Goal: Information Seeking & Learning: Find contact information

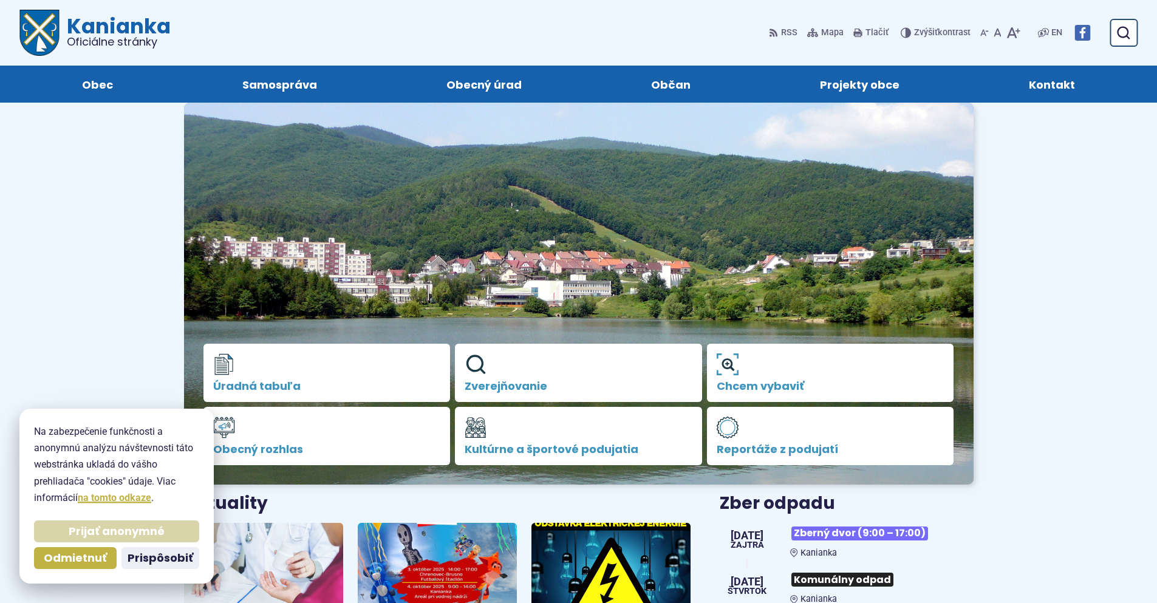
click at [120, 535] on span "Prijať anonymné" at bounding box center [117, 532] width 96 height 14
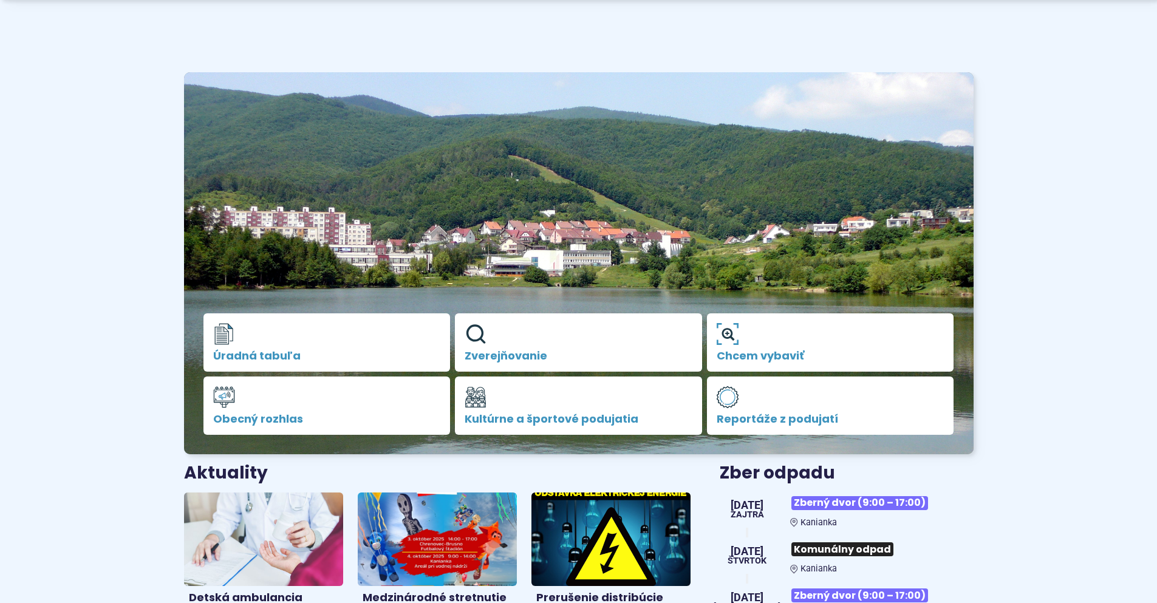
scroll to position [61, 0]
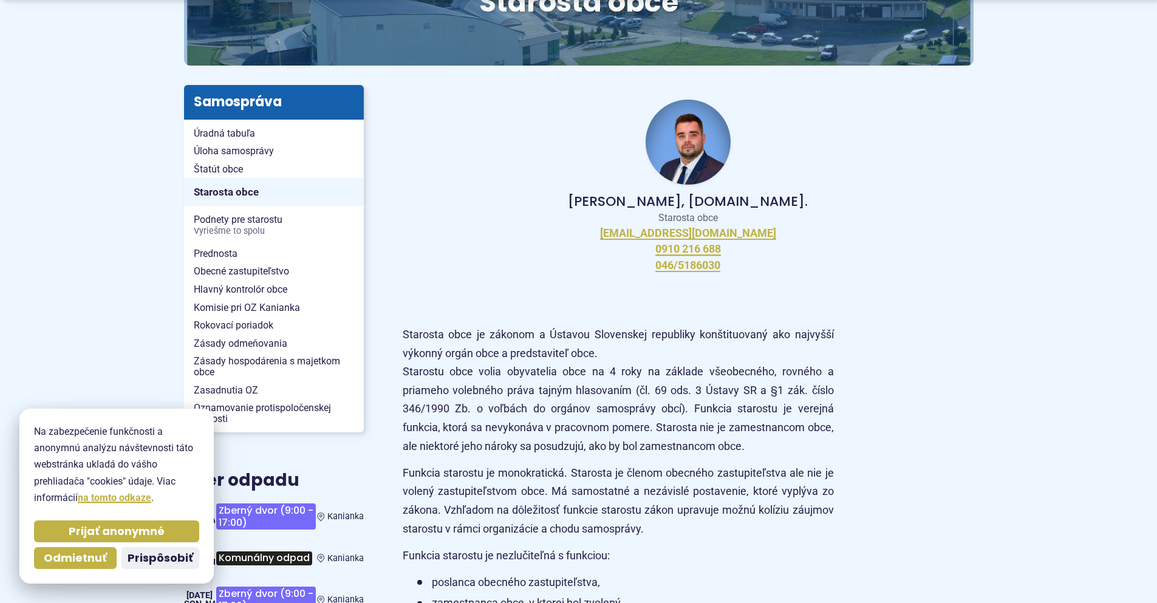
scroll to position [243, 0]
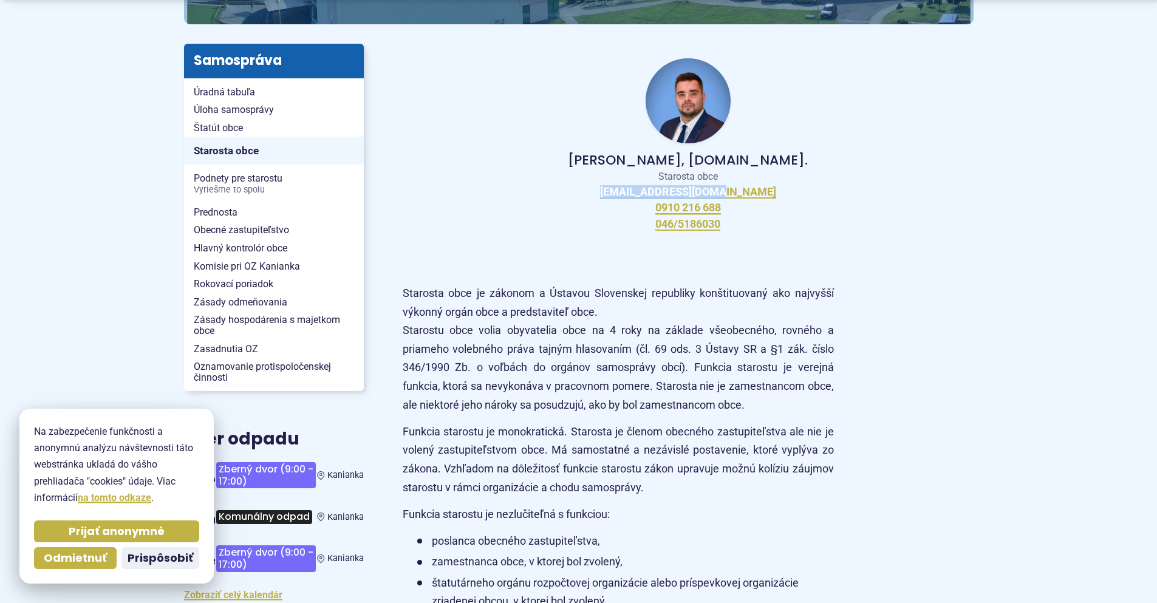
drag, startPoint x: 772, startPoint y: 191, endPoint x: 746, endPoint y: 193, distance: 26.2
click at [746, 193] on div "Peter Bielický, DiS.art. Starosta obce starosta@kanianka.sk 0910 216 688 046/51…" at bounding box center [688, 145] width 571 height 202
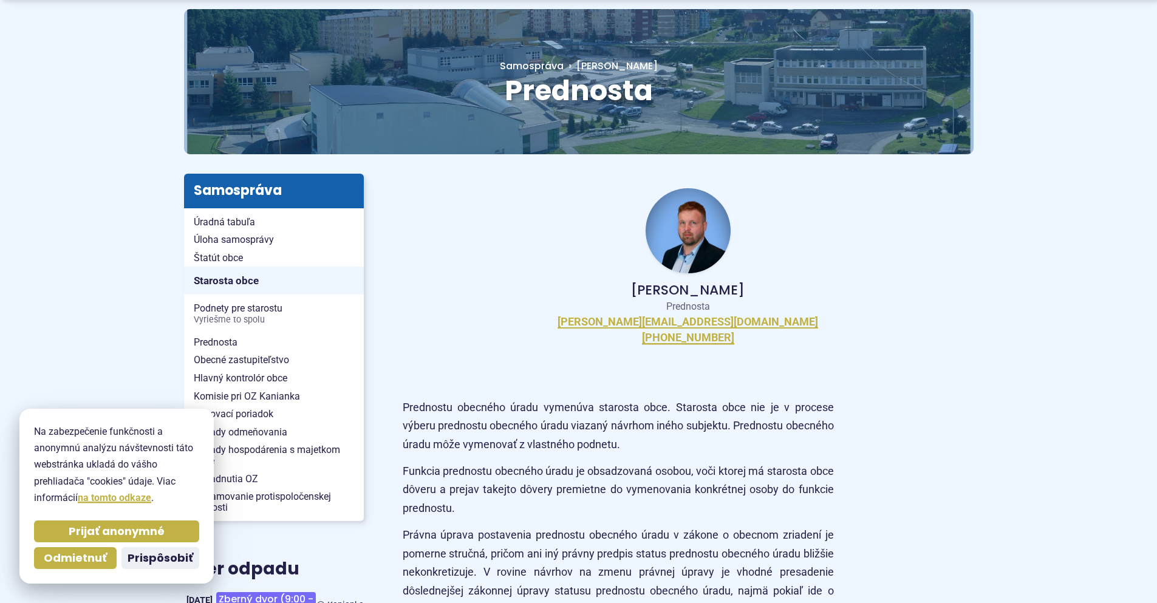
scroll to position [122, 0]
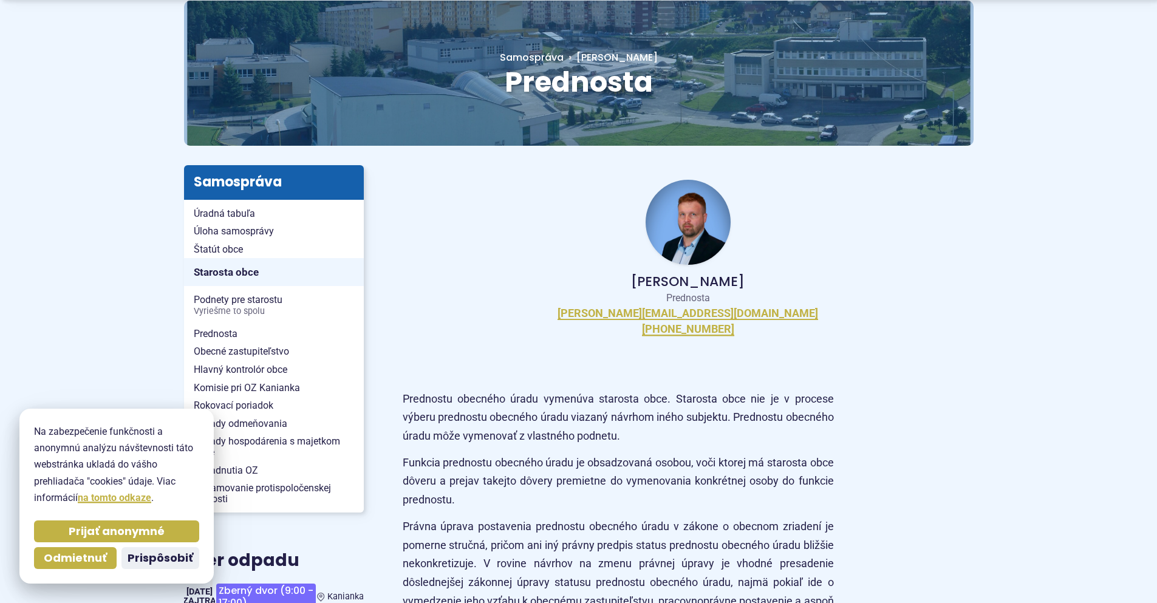
drag, startPoint x: 776, startPoint y: 315, endPoint x: 745, endPoint y: 314, distance: 30.4
click at [745, 314] on div "Ing. Martin Badák Prednosta m.badak@kanianka.sk +421 (0)940 647 970" at bounding box center [688, 257] width 571 height 185
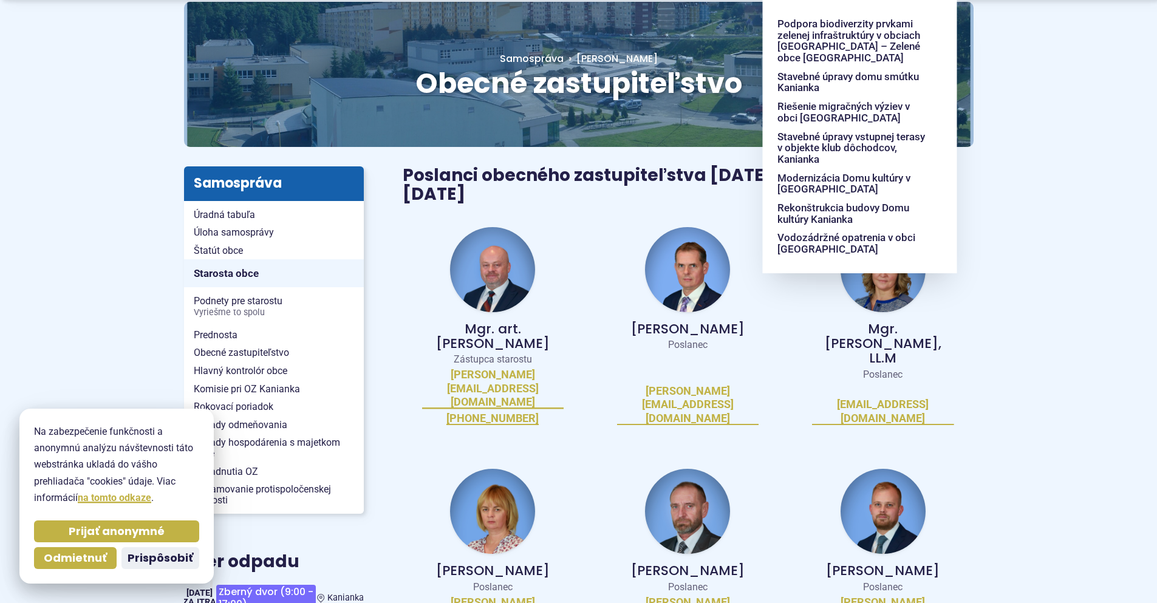
scroll to position [122, 0]
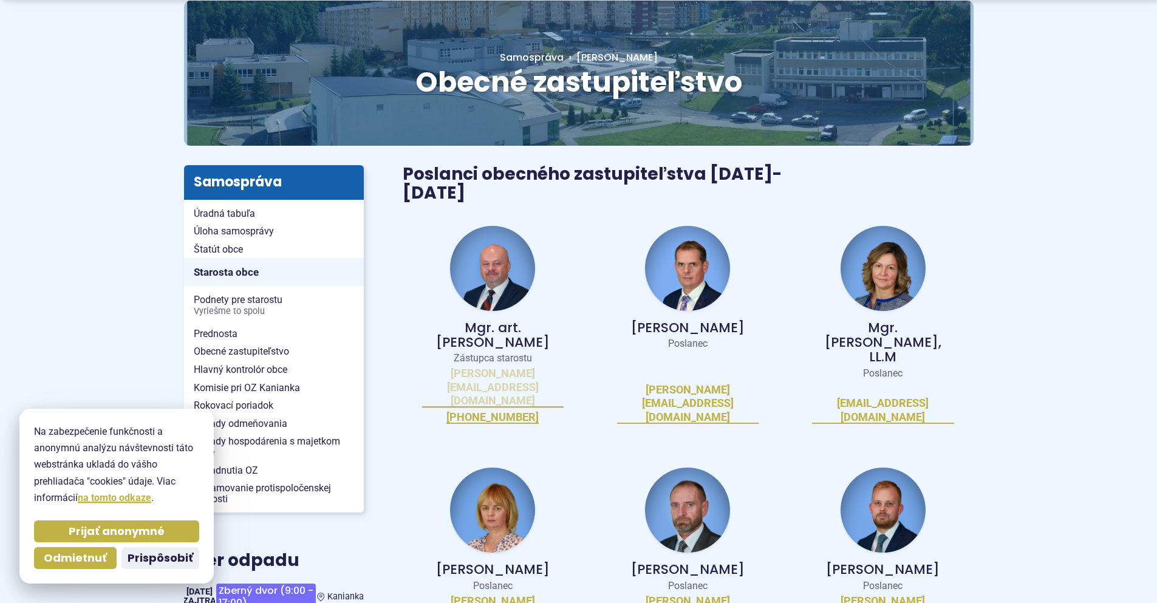
drag, startPoint x: 529, startPoint y: 337, endPoint x: 527, endPoint y: 344, distance: 6.9
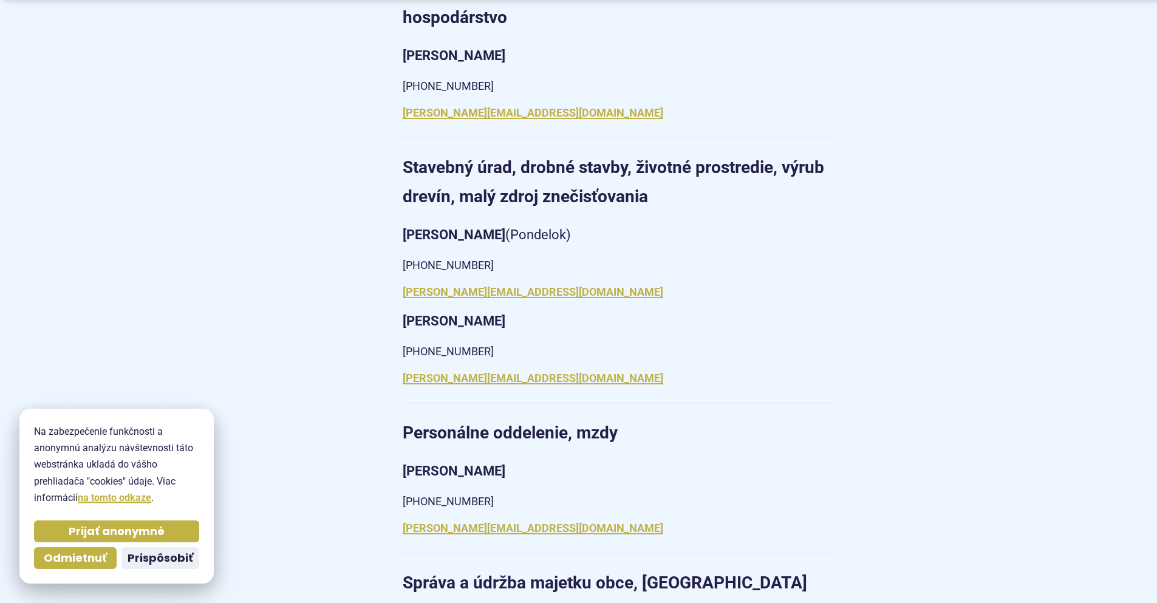
scroll to position [1337, 0]
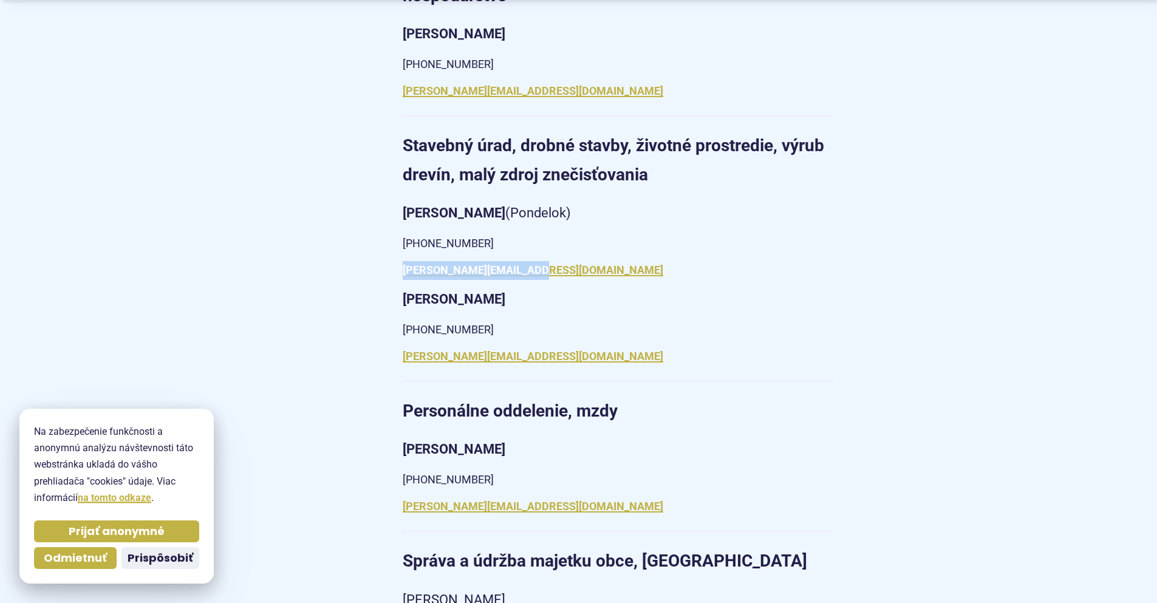
drag, startPoint x: 575, startPoint y: 249, endPoint x: 397, endPoint y: 252, distance: 178.6
copy link "[PERSON_NAME][EMAIL_ADDRESS][DOMAIN_NAME]"
drag, startPoint x: 570, startPoint y: 340, endPoint x: 396, endPoint y: 340, distance: 173.8
